Goal: Navigation & Orientation: Find specific page/section

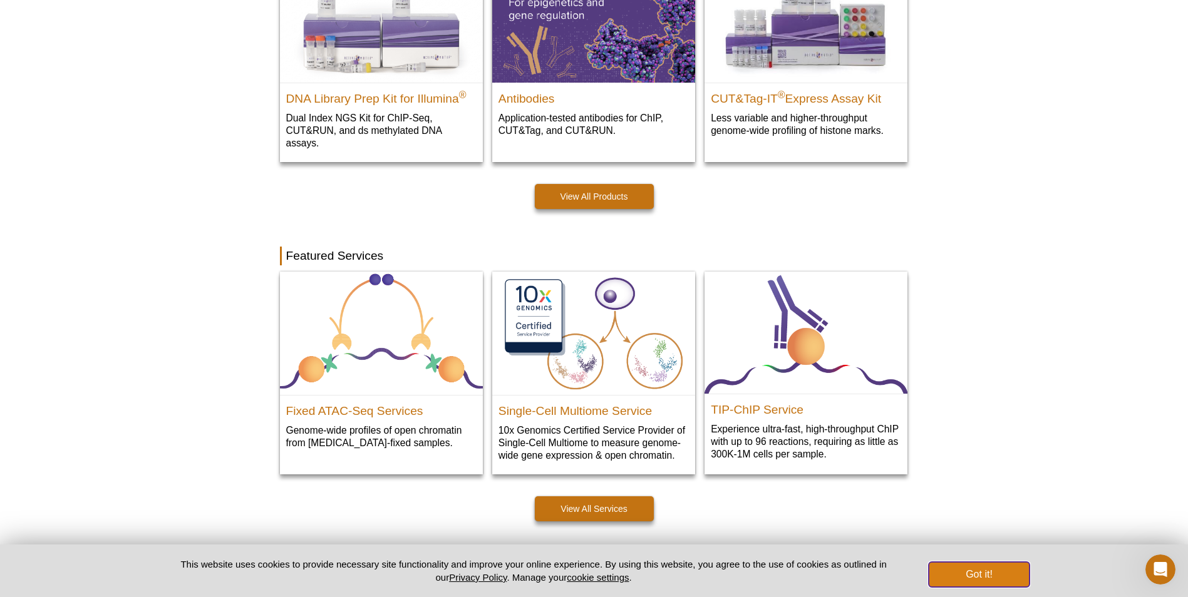
click at [984, 579] on button "Got it!" at bounding box center [979, 574] width 100 height 25
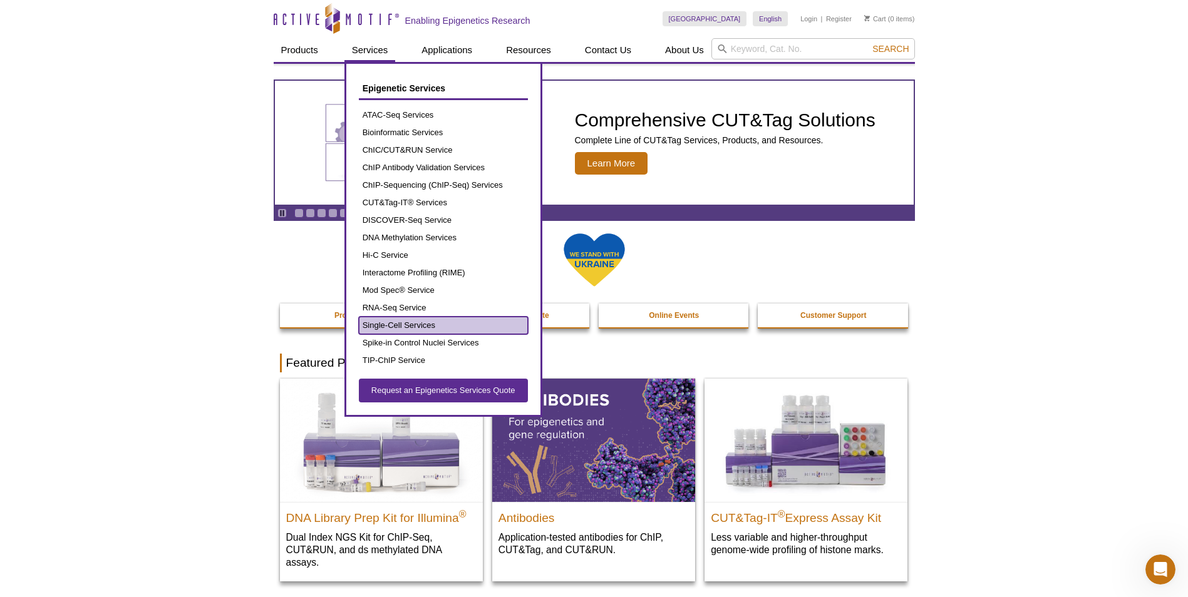
click at [430, 319] on link "Single-Cell Services" at bounding box center [443, 326] width 169 height 18
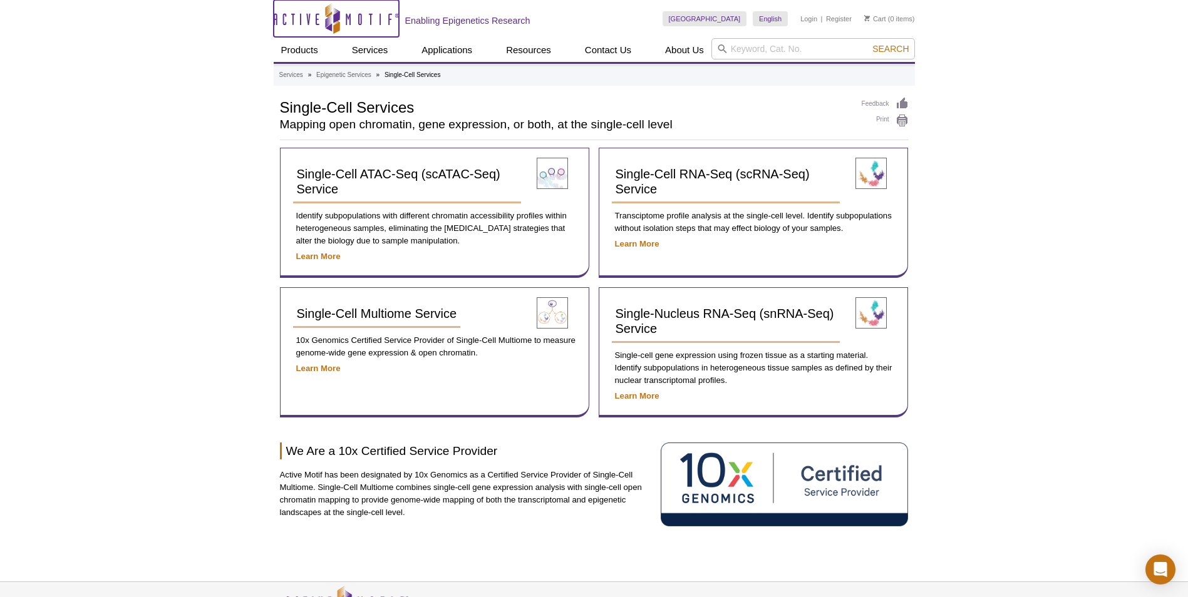
click at [291, 13] on icon "Active Motif Logo" at bounding box center [336, 18] width 125 height 31
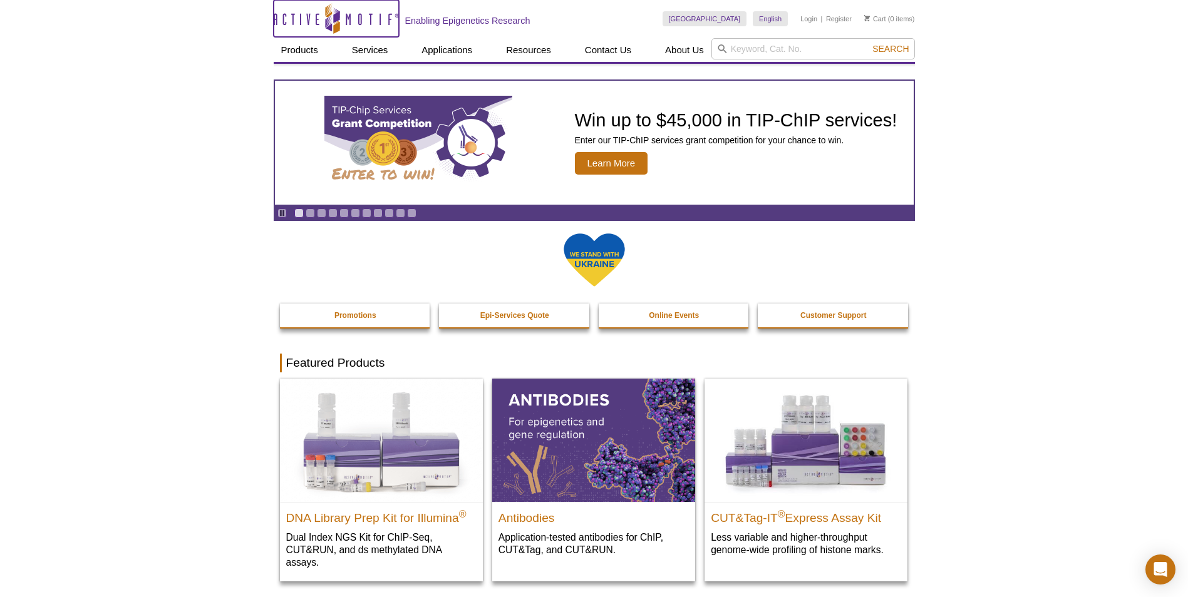
click at [302, 21] on icon "Active Motif Logo" at bounding box center [336, 18] width 125 height 31
